Goal: Contribute content: Contribute content

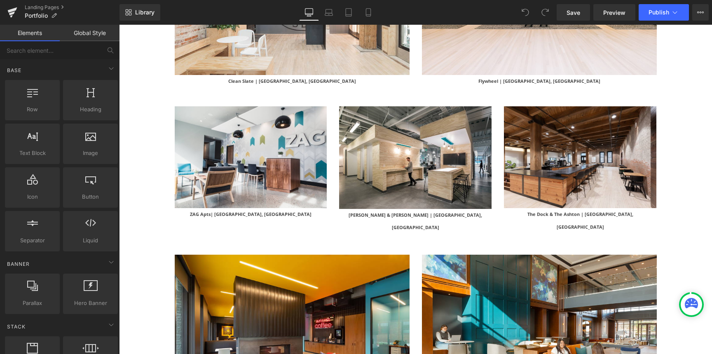
scroll to position [1710, 0]
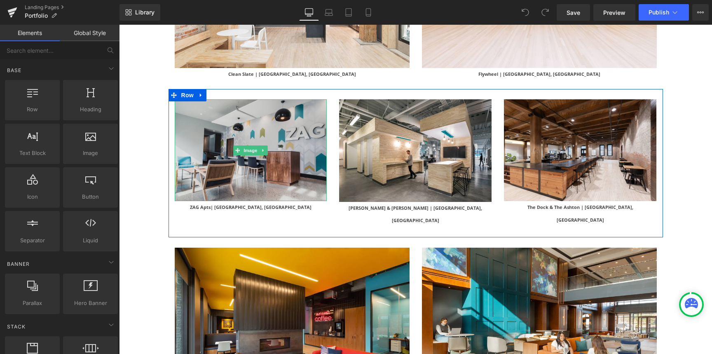
click at [255, 158] on img at bounding box center [251, 150] width 153 height 102
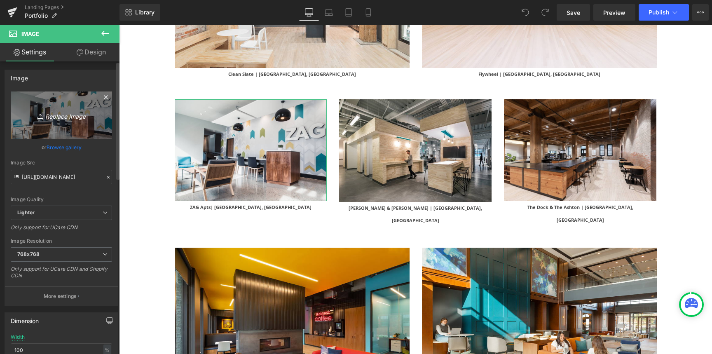
click at [61, 112] on icon "Replace Image" at bounding box center [61, 115] width 66 height 10
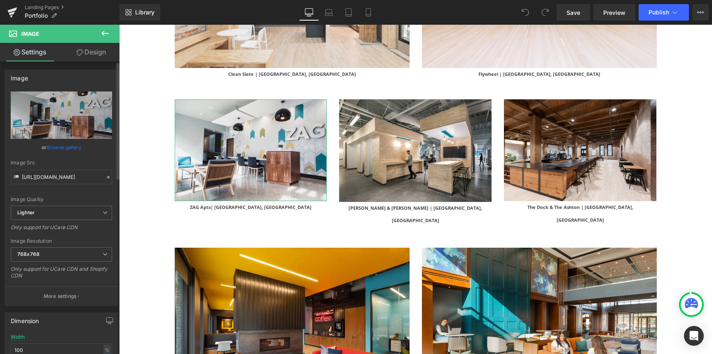
click at [75, 148] on link "Browse gallery" at bounding box center [64, 147] width 35 height 14
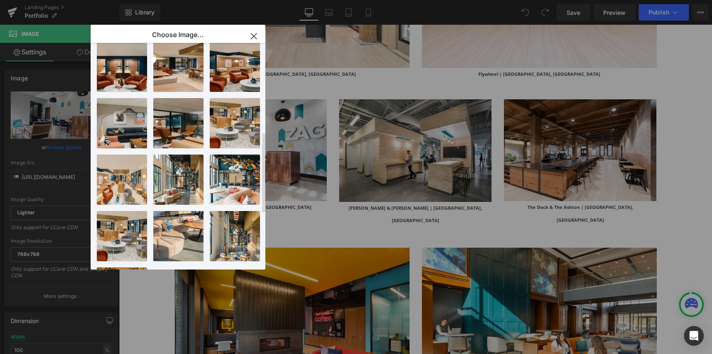
scroll to position [407, 0]
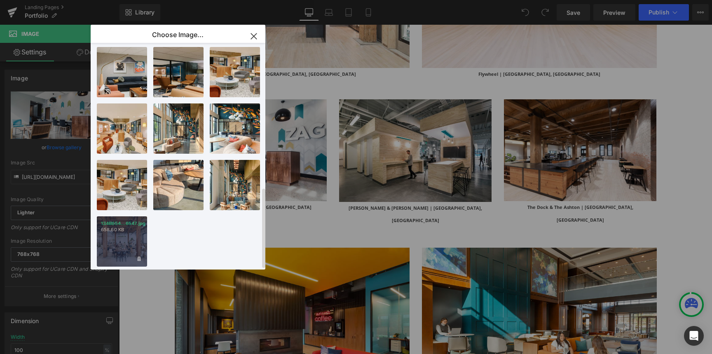
click at [123, 227] on p "658.60 KB" at bounding box center [122, 230] width 42 height 6
type input "[URL][DOMAIN_NAME]"
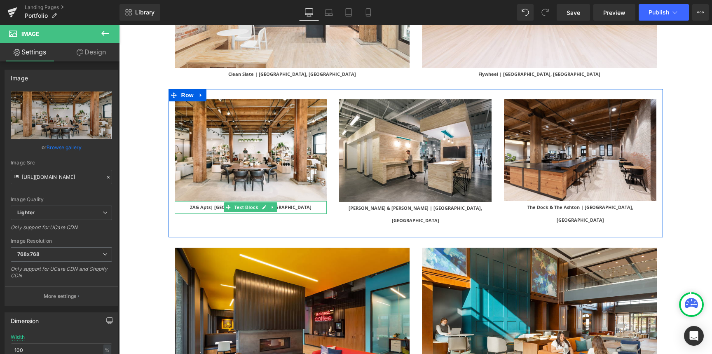
click at [214, 201] on p "ZAG Apts| [GEOGRAPHIC_DATA], [GEOGRAPHIC_DATA]" at bounding box center [251, 207] width 153 height 13
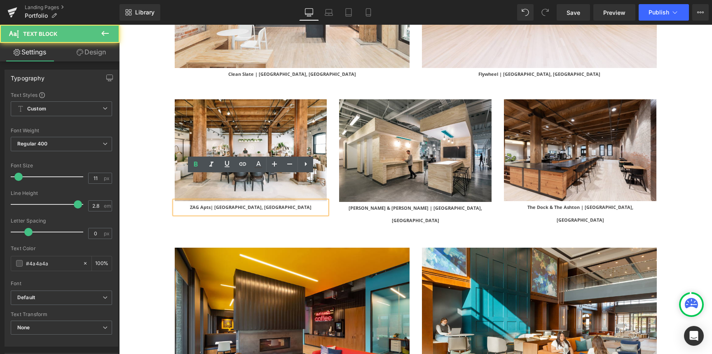
click at [236, 204] on span "ZAG Apts| [GEOGRAPHIC_DATA], [GEOGRAPHIC_DATA]" at bounding box center [251, 207] width 122 height 6
drag, startPoint x: 247, startPoint y: 182, endPoint x: 221, endPoint y: 183, distance: 25.2
click at [222, 201] on p "ZAG Apts| [GEOGRAPHIC_DATA], [GEOGRAPHIC_DATA]" at bounding box center [251, 207] width 153 height 13
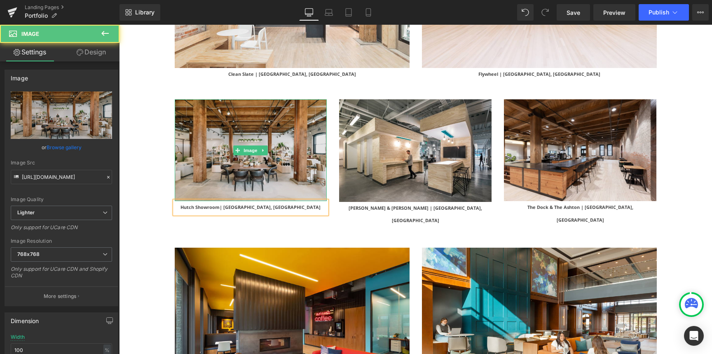
click at [196, 155] on img at bounding box center [251, 150] width 153 height 102
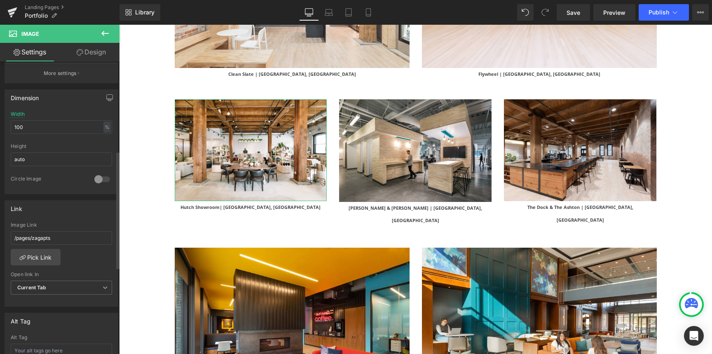
scroll to position [224, 0]
click at [60, 235] on input "/pages/zagapts" at bounding box center [61, 237] width 101 height 14
click at [104, 239] on input "/pages/zagapts" at bounding box center [61, 237] width 101 height 14
click at [46, 255] on link "Pick Link" at bounding box center [36, 256] width 50 height 16
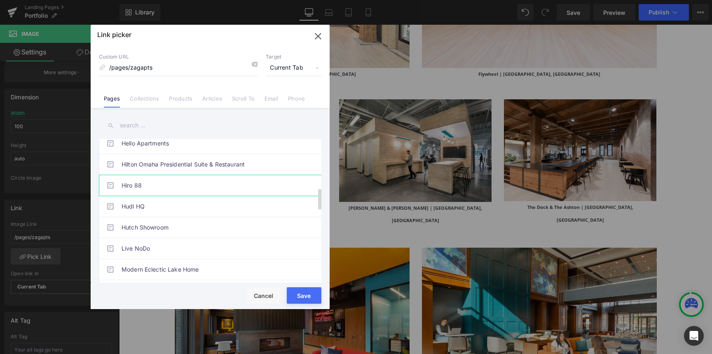
scroll to position [343, 0]
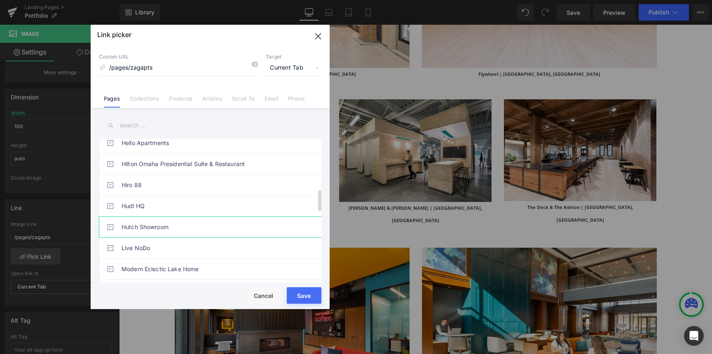
click at [218, 227] on link "Hutch Showroom" at bounding box center [212, 227] width 181 height 21
type input "/pages/hutch-showroom"
click at [312, 302] on button "Save" at bounding box center [304, 295] width 35 height 16
type input "/pages/hutch-showroom"
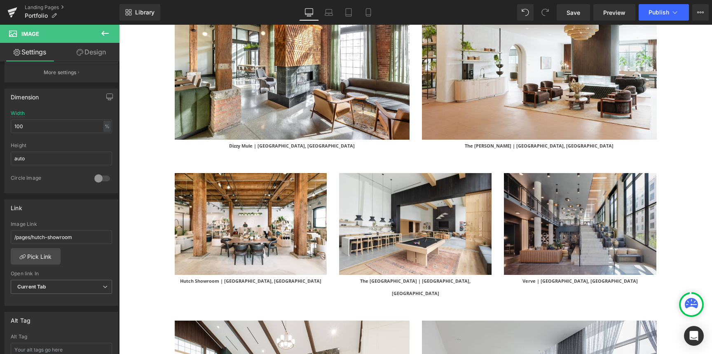
scroll to position [670, 0]
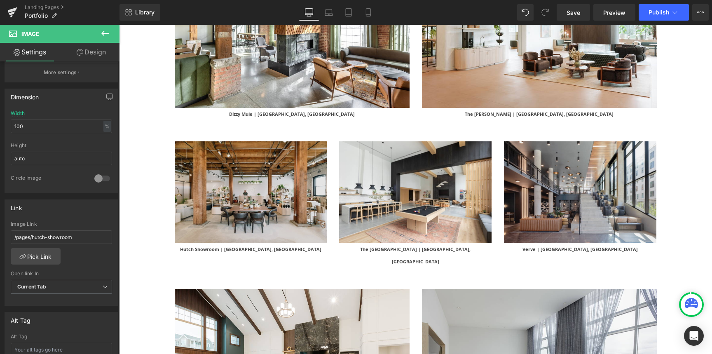
click at [254, 198] on img at bounding box center [251, 192] width 153 height 102
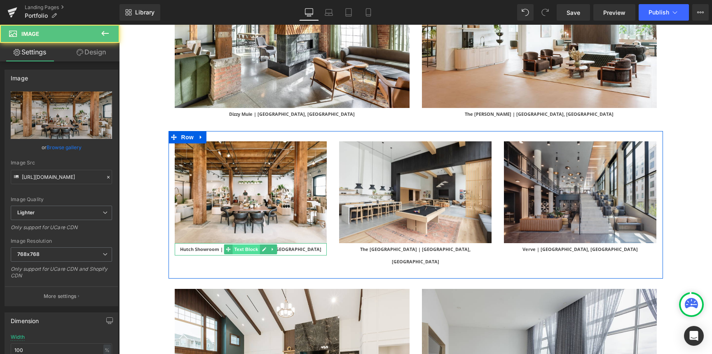
click at [247, 249] on span "Text Block" at bounding box center [246, 249] width 27 height 10
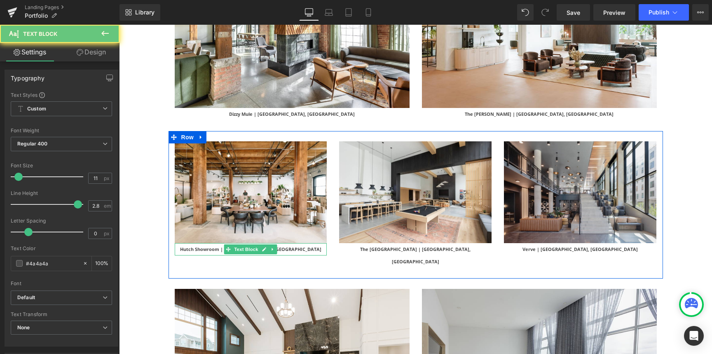
click at [216, 248] on b "Hutch Showroom | [GEOGRAPHIC_DATA], [GEOGRAPHIC_DATA]" at bounding box center [250, 249] width 141 height 6
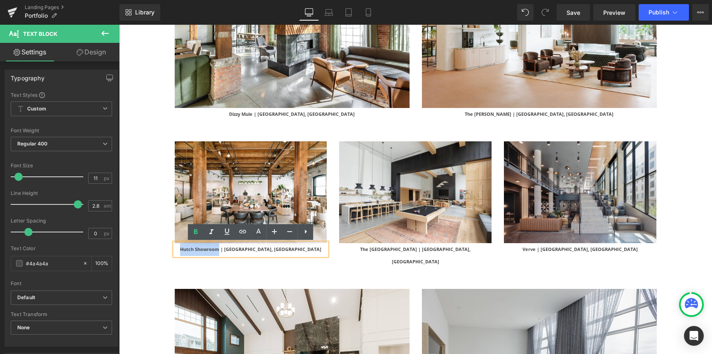
drag, startPoint x: 216, startPoint y: 248, endPoint x: 255, endPoint y: 247, distance: 38.8
click at [255, 247] on b "Hutch Showroom | [GEOGRAPHIC_DATA], [GEOGRAPHIC_DATA]" at bounding box center [250, 249] width 141 height 6
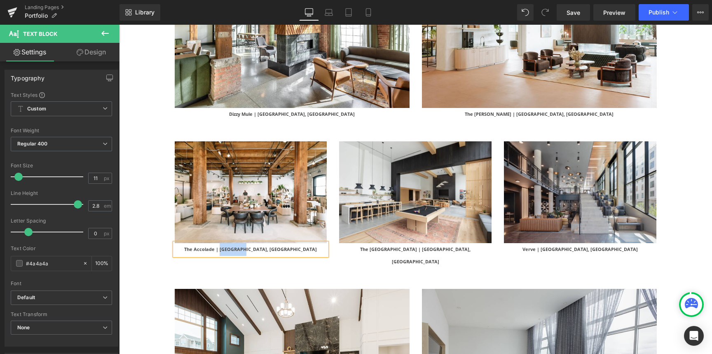
drag, startPoint x: 286, startPoint y: 249, endPoint x: 256, endPoint y: 249, distance: 29.7
click at [256, 249] on p "The Accolade | [GEOGRAPHIC_DATA], [GEOGRAPHIC_DATA]" at bounding box center [251, 249] width 153 height 13
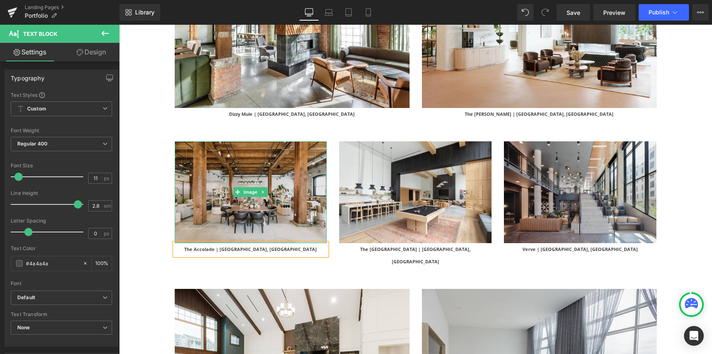
click at [272, 216] on img at bounding box center [251, 192] width 153 height 102
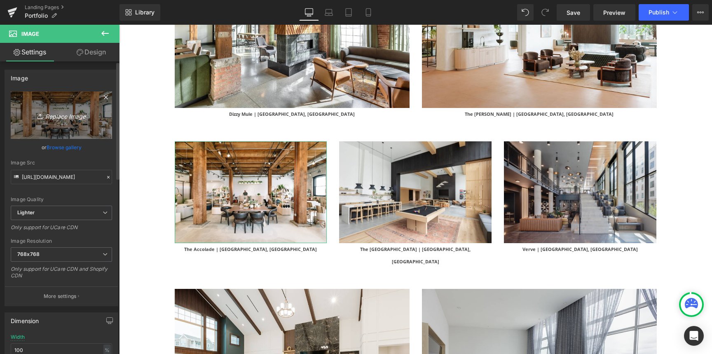
click at [69, 118] on icon "Replace Image" at bounding box center [61, 115] width 66 height 10
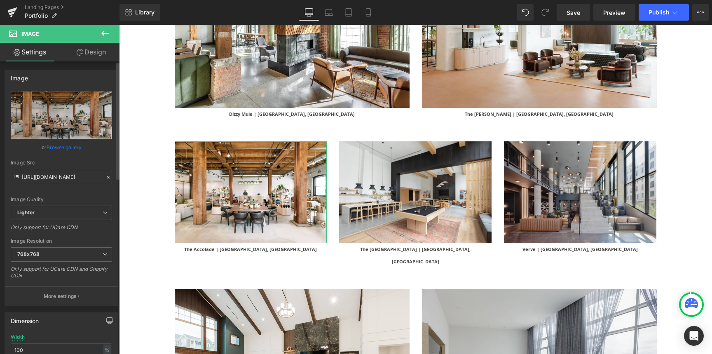
click at [61, 147] on link "Browse gallery" at bounding box center [64, 147] width 35 height 14
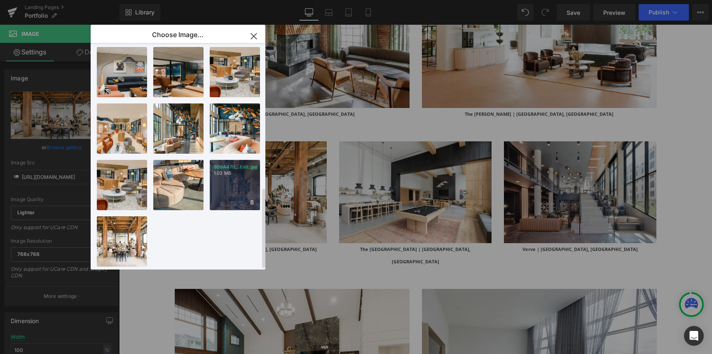
click at [233, 187] on div "9D9A470...Edit.jpg 1.03 MB" at bounding box center [235, 185] width 50 height 50
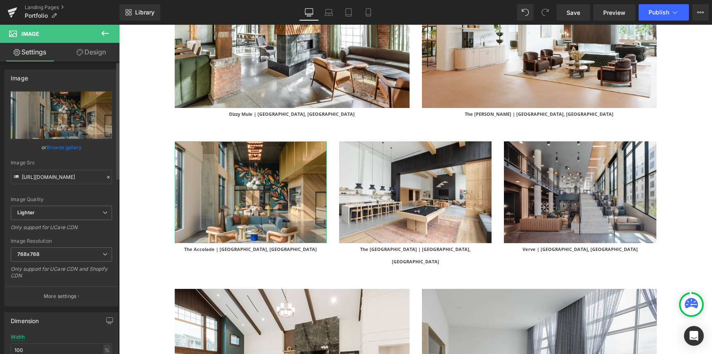
click at [67, 150] on link "Browse gallery" at bounding box center [64, 147] width 35 height 14
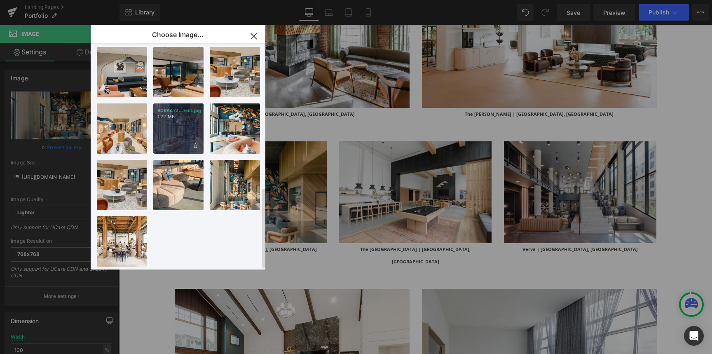
click at [171, 125] on div "9D9A472...Edit.jpg 1.22 MB" at bounding box center [178, 128] width 50 height 50
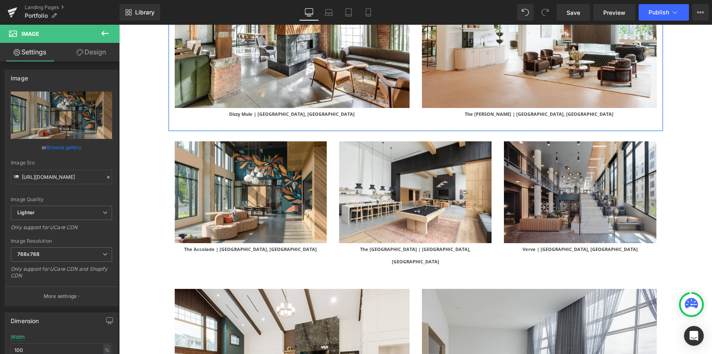
type input "[URL][DOMAIN_NAME]"
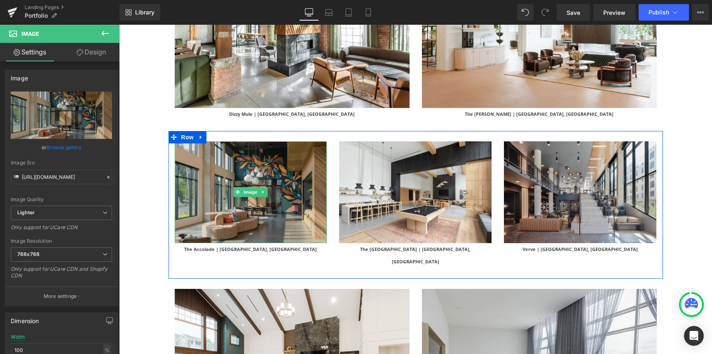
click at [205, 193] on img at bounding box center [251, 192] width 153 height 102
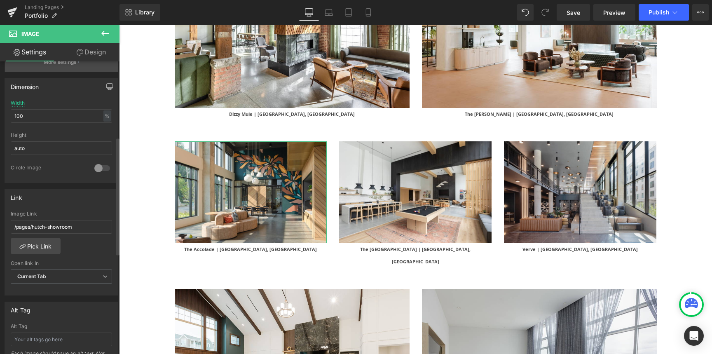
scroll to position [273, 0]
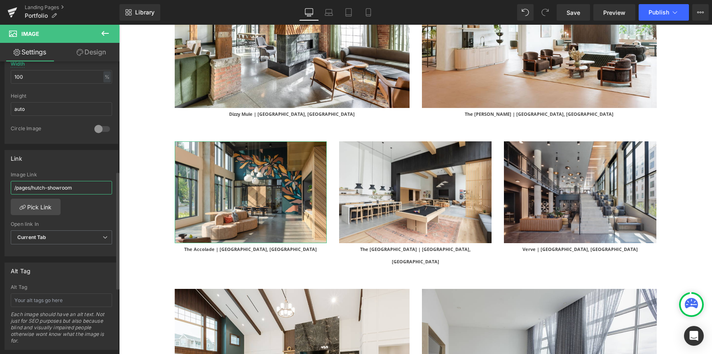
click at [63, 191] on input "/pages/hutch-showroom" at bounding box center [61, 188] width 101 height 14
click at [46, 206] on link "Pick Link" at bounding box center [36, 207] width 50 height 16
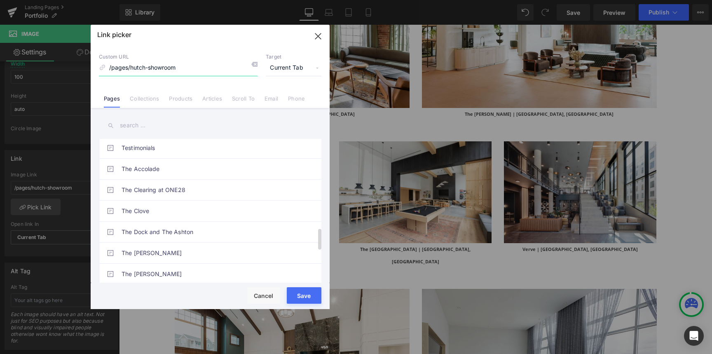
scroll to position [613, 0]
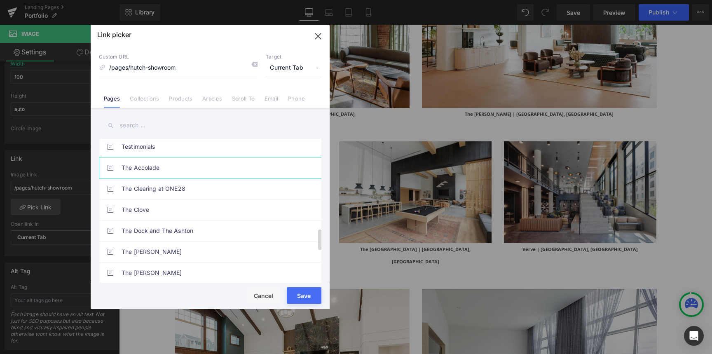
click at [184, 165] on link "The Accolade" at bounding box center [212, 167] width 181 height 21
type input "/pages/the-accolade"
click at [302, 301] on button "Save" at bounding box center [304, 295] width 35 height 16
type input "/pages/the-accolade"
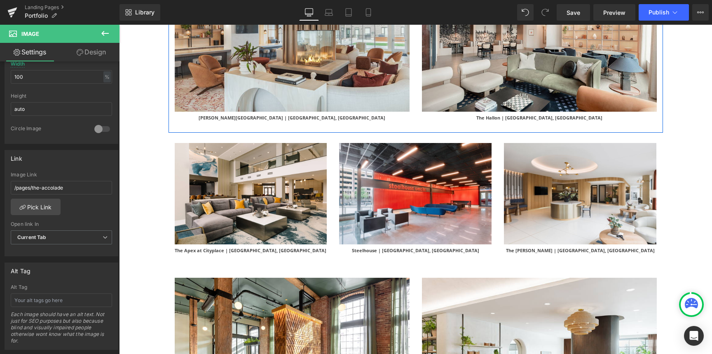
scroll to position [354, 0]
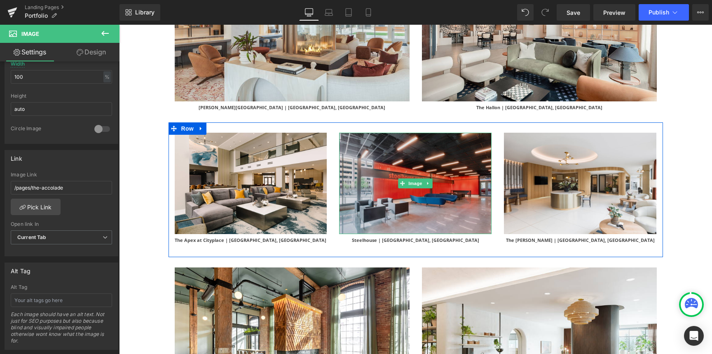
click at [425, 219] on img at bounding box center [415, 184] width 153 height 102
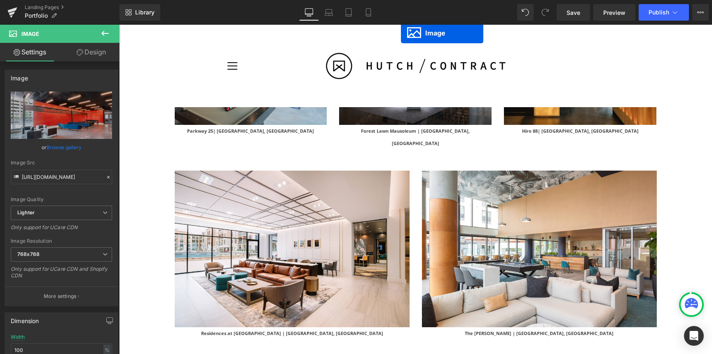
scroll to position [2084, 0]
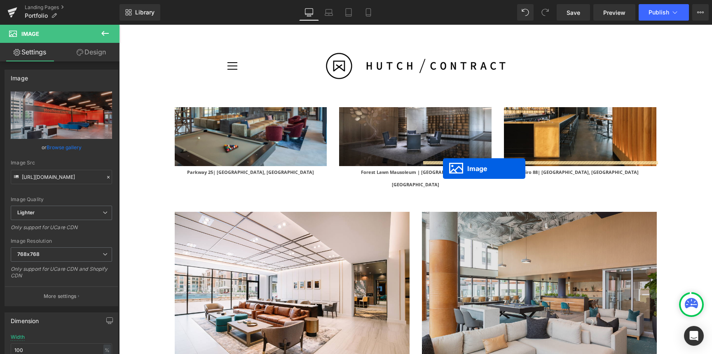
drag, startPoint x: 403, startPoint y: 182, endPoint x: 443, endPoint y: 169, distance: 42.1
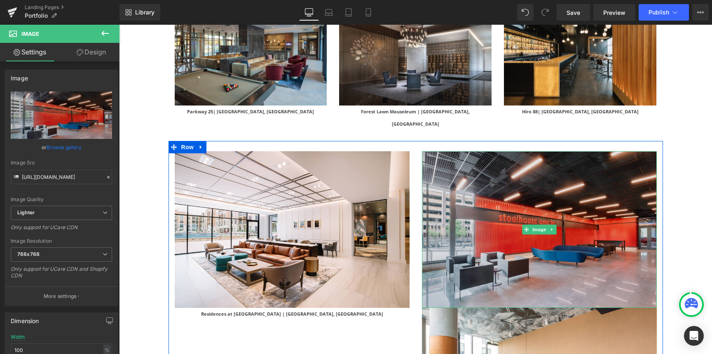
scroll to position [2185, 0]
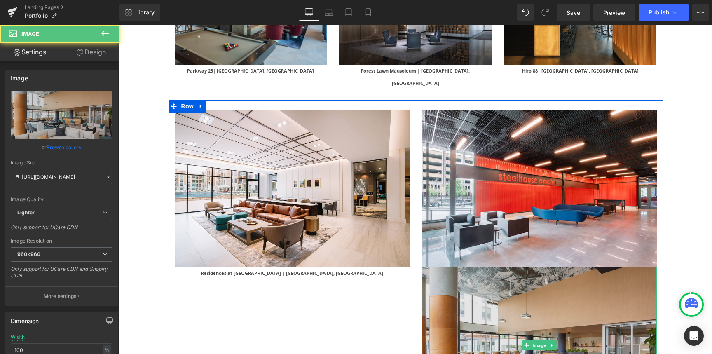
click at [518, 299] on img at bounding box center [539, 345] width 235 height 157
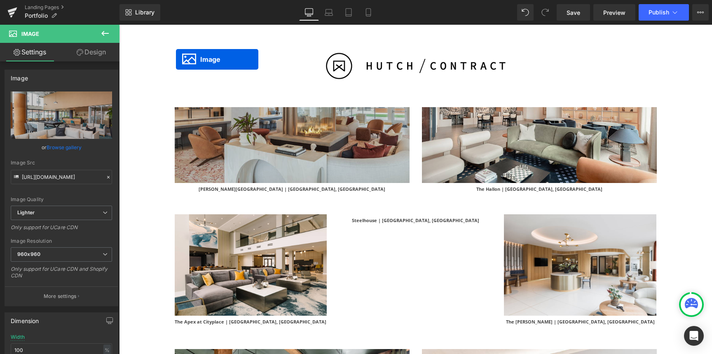
scroll to position [264, 0]
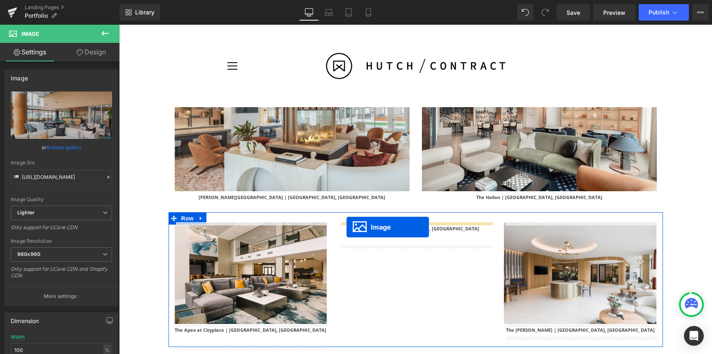
drag, startPoint x: 525, startPoint y: 296, endPoint x: 347, endPoint y: 227, distance: 191.5
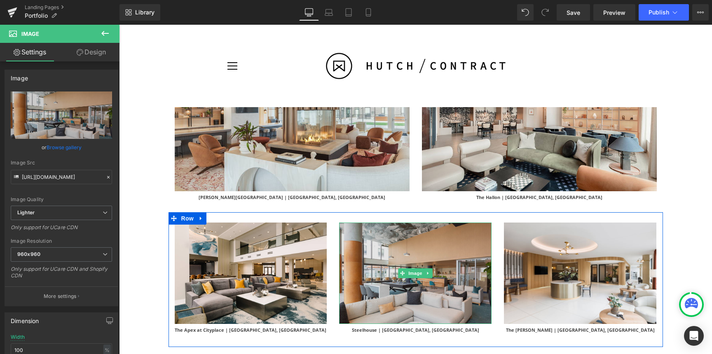
click at [429, 294] on img at bounding box center [415, 274] width 153 height 102
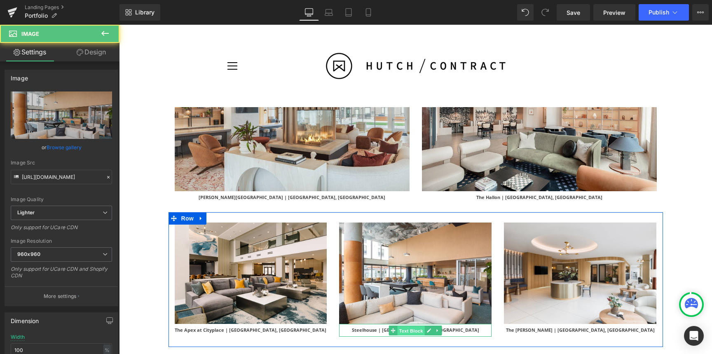
click at [398, 331] on span "Text Block" at bounding box center [411, 331] width 27 height 10
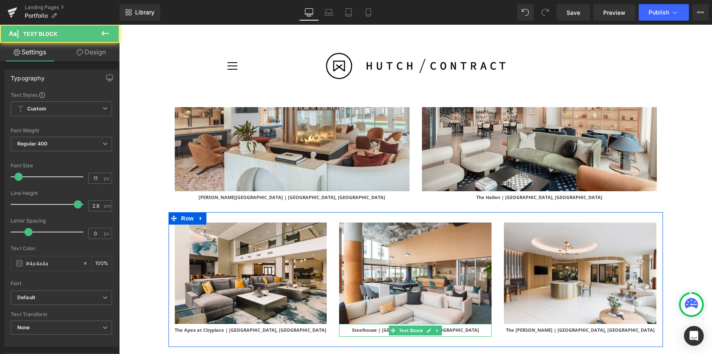
click at [378, 332] on p "Steelhouse | [GEOGRAPHIC_DATA], [GEOGRAPHIC_DATA]" at bounding box center [415, 330] width 153 height 13
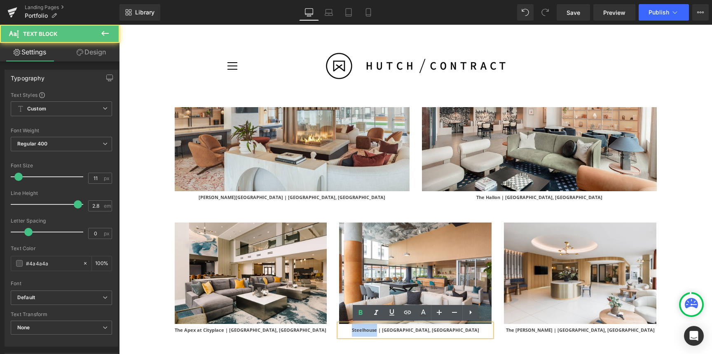
drag, startPoint x: 413, startPoint y: 330, endPoint x: 389, endPoint y: 330, distance: 23.9
click at [389, 330] on b "Steelhouse | [GEOGRAPHIC_DATA], [GEOGRAPHIC_DATA]" at bounding box center [415, 330] width 127 height 6
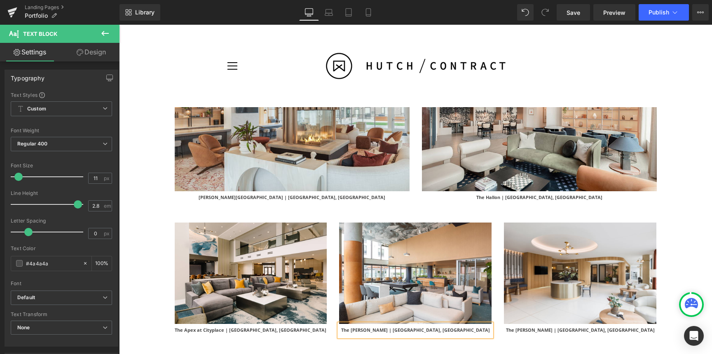
click at [514, 336] on div "Image The Apex at Cityplace | [GEOGRAPHIC_DATA], [GEOGRAPHIC_DATA] Text Block I…" at bounding box center [416, 279] width 495 height 135
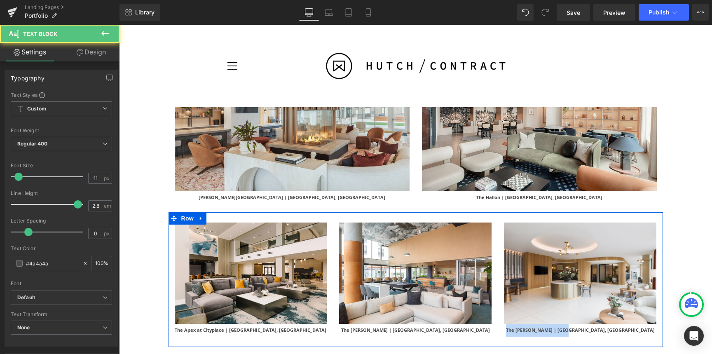
click at [522, 222] on div "Image The Apex at Cityplace | [GEOGRAPHIC_DATA], [GEOGRAPHIC_DATA] Text Block I…" at bounding box center [416, 279] width 495 height 135
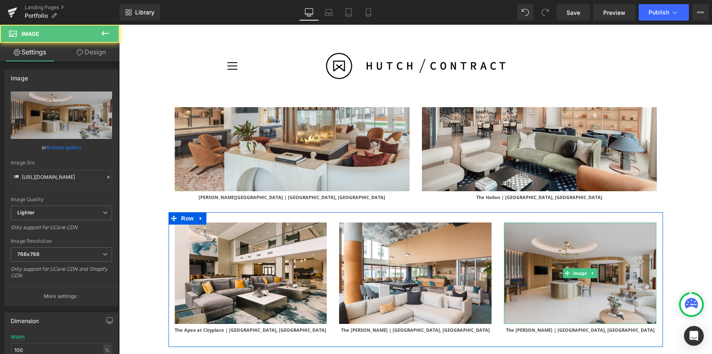
click at [522, 230] on img at bounding box center [580, 274] width 153 height 102
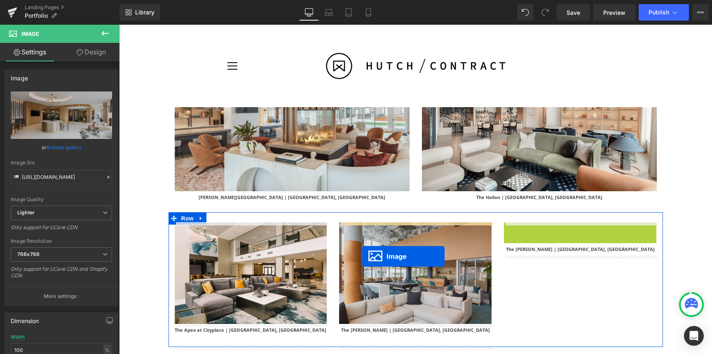
drag, startPoint x: 567, startPoint y: 271, endPoint x: 362, endPoint y: 256, distance: 205.0
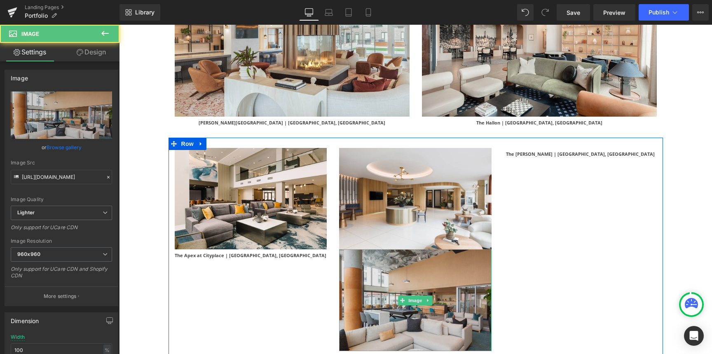
scroll to position [379, 0]
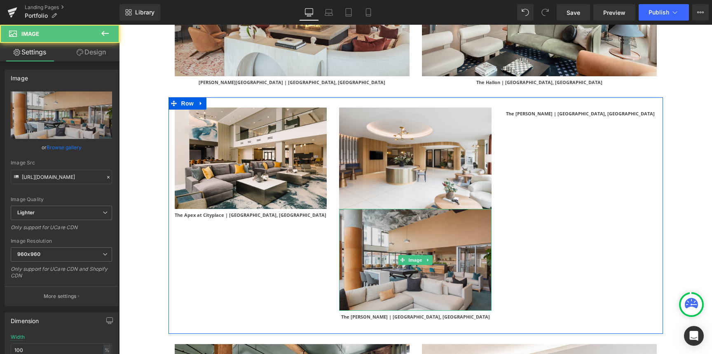
click at [409, 289] on img at bounding box center [415, 260] width 153 height 102
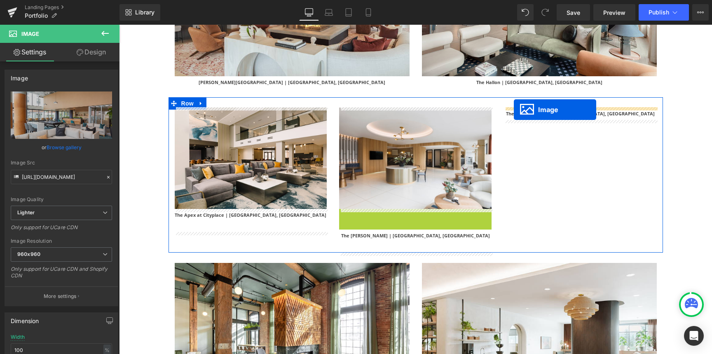
drag, startPoint x: 403, startPoint y: 261, endPoint x: 514, endPoint y: 110, distance: 188.2
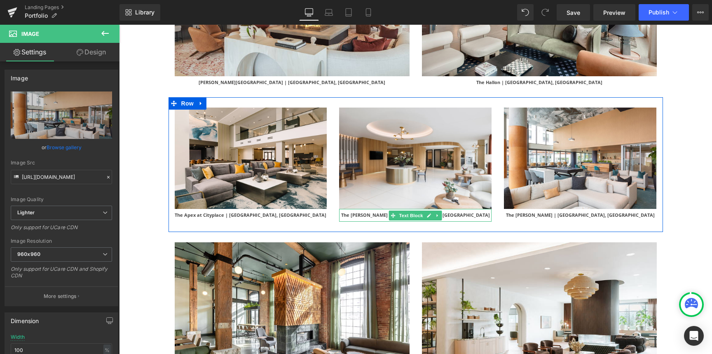
click at [451, 215] on p "The [PERSON_NAME] | [GEOGRAPHIC_DATA], [GEOGRAPHIC_DATA]" at bounding box center [415, 215] width 153 height 13
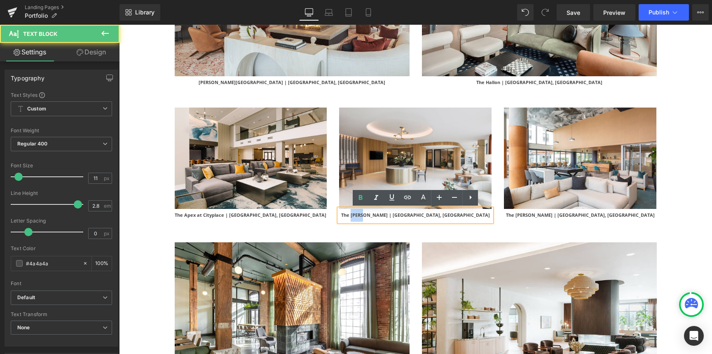
drag, startPoint x: 412, startPoint y: 216, endPoint x: 400, endPoint y: 216, distance: 12.4
click at [400, 216] on b "The [PERSON_NAME] | [GEOGRAPHIC_DATA], [GEOGRAPHIC_DATA]" at bounding box center [415, 215] width 149 height 6
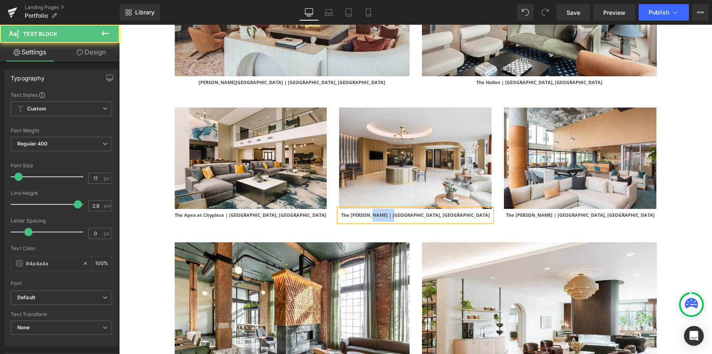
drag, startPoint x: 448, startPoint y: 216, endPoint x: 418, endPoint y: 215, distance: 30.1
click at [418, 215] on p "The [PERSON_NAME] | [GEOGRAPHIC_DATA], [GEOGRAPHIC_DATA]" at bounding box center [415, 215] width 153 height 13
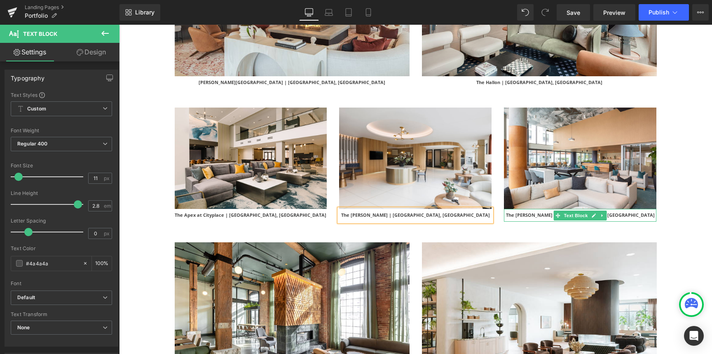
click at [613, 214] on p "The [PERSON_NAME] | [GEOGRAPHIC_DATA], [GEOGRAPHIC_DATA]" at bounding box center [580, 215] width 153 height 13
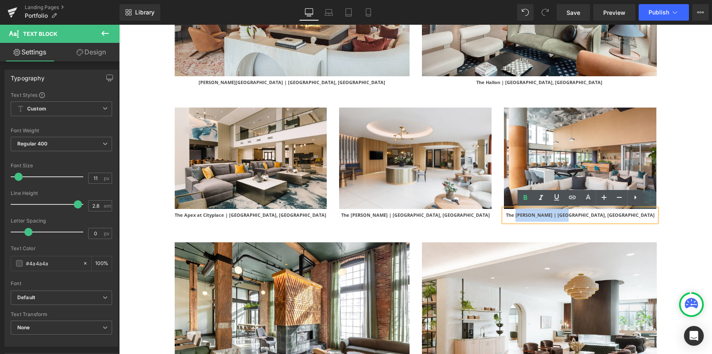
drag, startPoint x: 610, startPoint y: 215, endPoint x: 560, endPoint y: 214, distance: 50.3
click at [560, 214] on b "The [PERSON_NAME] | [GEOGRAPHIC_DATA], [GEOGRAPHIC_DATA]" at bounding box center [580, 215] width 149 height 6
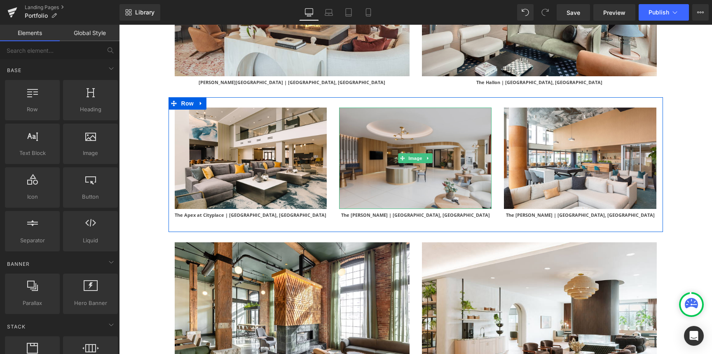
click at [432, 193] on img at bounding box center [415, 159] width 153 height 102
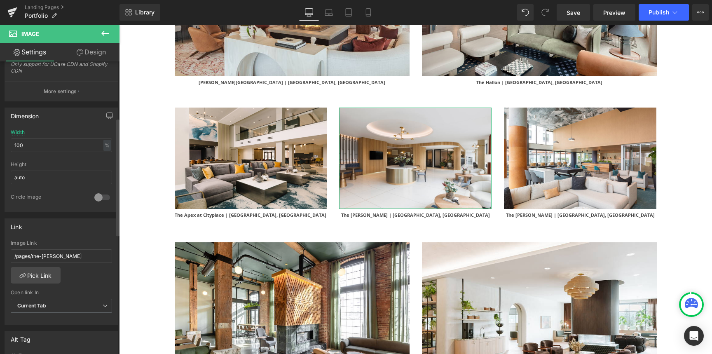
scroll to position [228, 0]
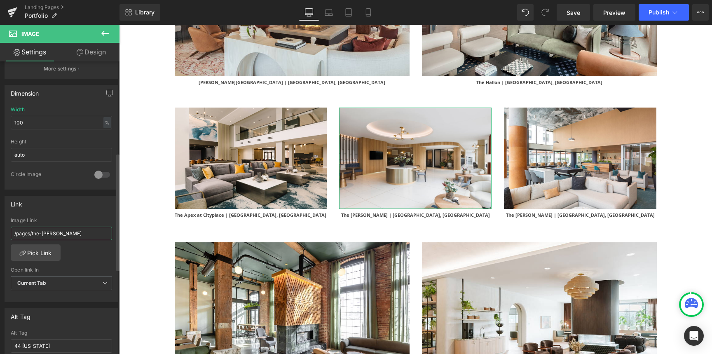
click at [59, 234] on input "/pages/the-[PERSON_NAME]" at bounding box center [61, 234] width 101 height 14
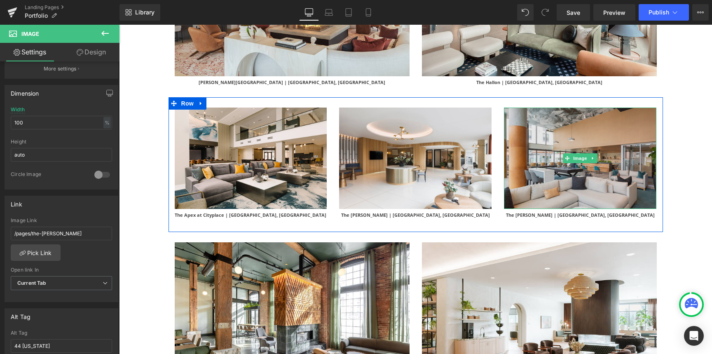
click at [537, 188] on img at bounding box center [580, 159] width 153 height 102
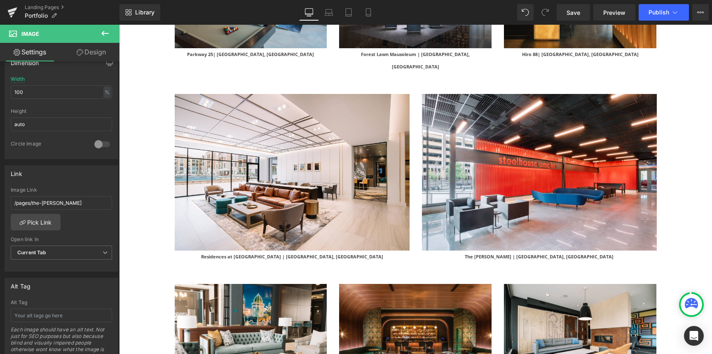
scroll to position [2204, 0]
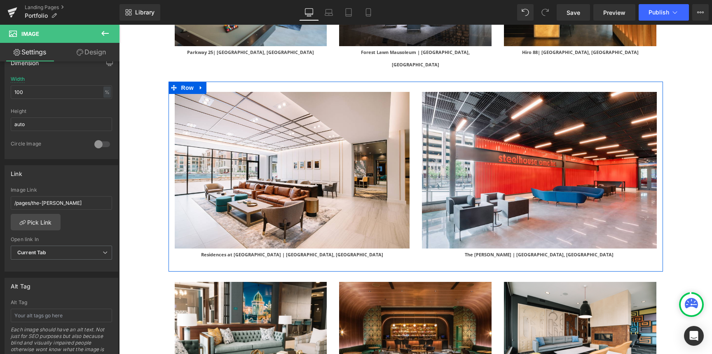
click at [586, 249] on p "The [PERSON_NAME] | [GEOGRAPHIC_DATA], [GEOGRAPHIC_DATA]" at bounding box center [539, 255] width 235 height 13
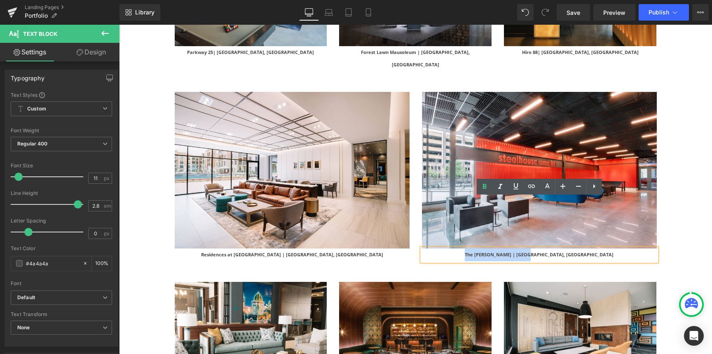
drag, startPoint x: 571, startPoint y: 204, endPoint x: 495, endPoint y: 205, distance: 76.7
click at [495, 249] on p "The [PERSON_NAME] | [GEOGRAPHIC_DATA], [GEOGRAPHIC_DATA]" at bounding box center [539, 255] width 235 height 13
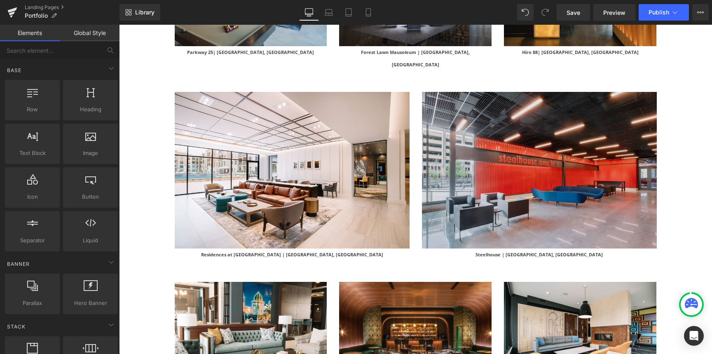
click at [580, 170] on img at bounding box center [539, 170] width 235 height 157
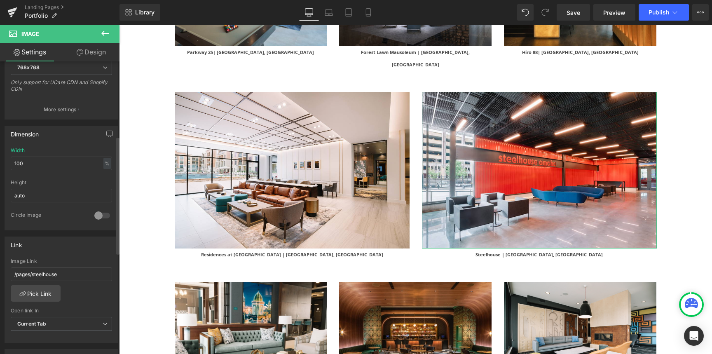
scroll to position [188, 0]
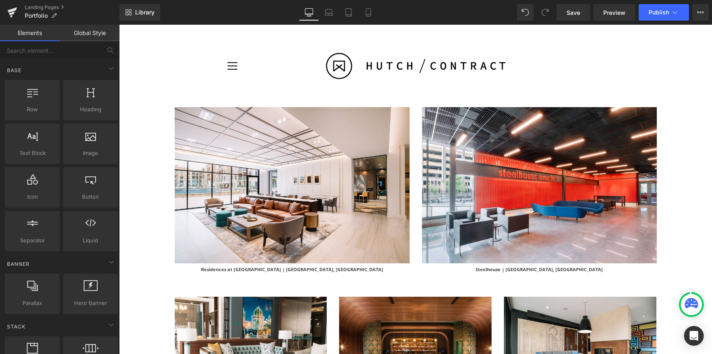
scroll to position [2182, 0]
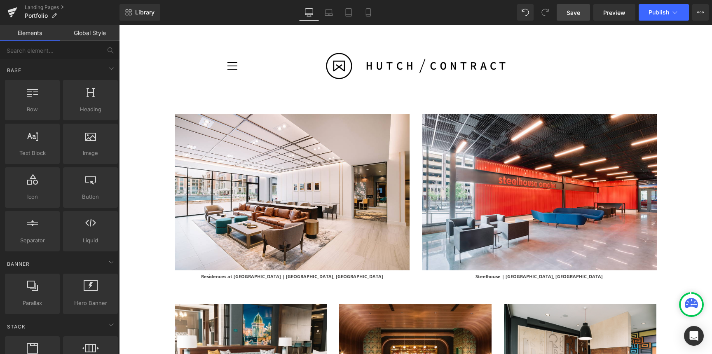
click at [578, 16] on span "Save" at bounding box center [574, 12] width 14 height 9
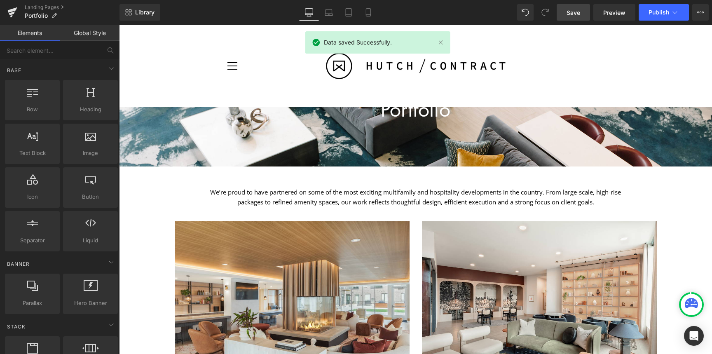
scroll to position [77, 0]
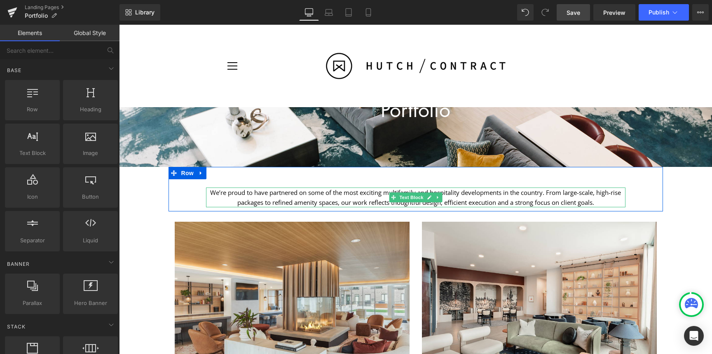
click at [561, 192] on p "We’re proud to have partnered on some of the most exciting multifamily and hosp…" at bounding box center [416, 198] width 420 height 20
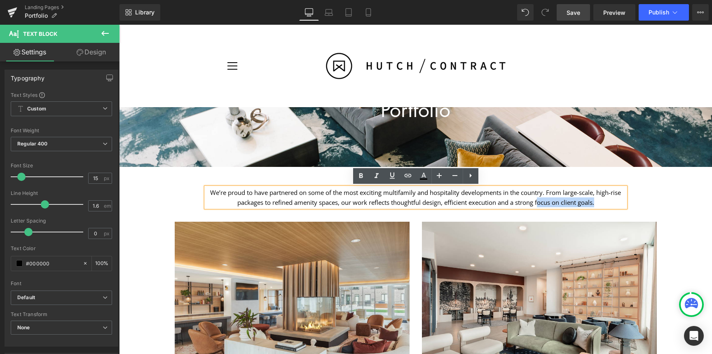
drag, startPoint x: 597, startPoint y: 203, endPoint x: 539, endPoint y: 198, distance: 58.7
click at [539, 198] on p "We’re proud to have partnered on some of the most exciting multifamily and hosp…" at bounding box center [416, 198] width 420 height 20
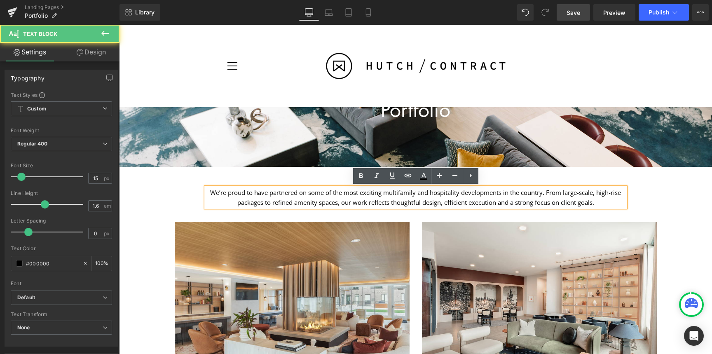
click at [539, 193] on p "We’re proud to have partnered on some of the most exciting multifamily and hosp…" at bounding box center [416, 198] width 420 height 20
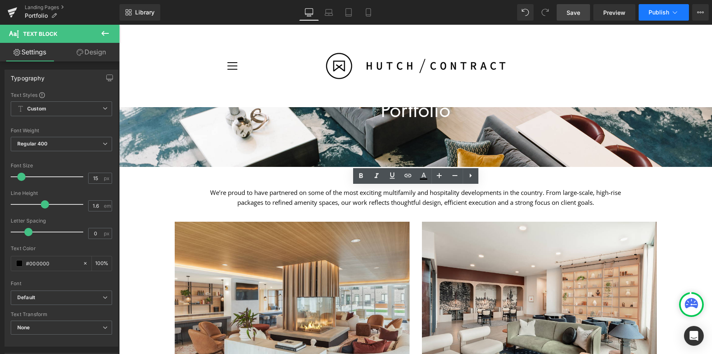
click at [653, 7] on button "Publish" at bounding box center [664, 12] width 50 height 16
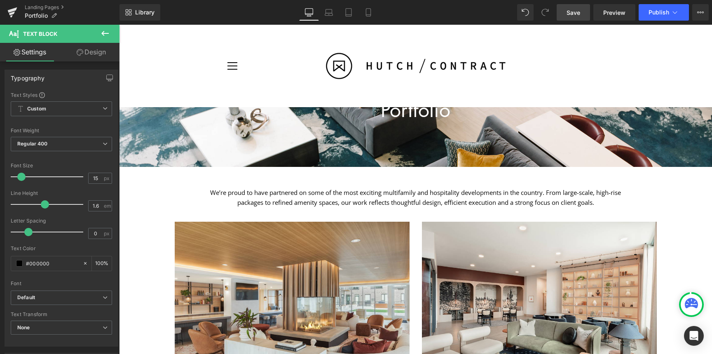
click at [582, 11] on link "Save" at bounding box center [573, 12] width 33 height 16
click at [52, 10] on link "Landing Pages" at bounding box center [72, 7] width 95 height 7
